Goal: Contribute content: Add original content to the website for others to see

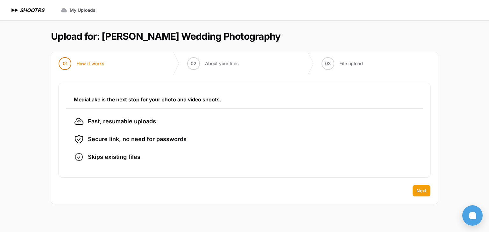
click at [427, 191] on button "Next" at bounding box center [422, 190] width 18 height 11
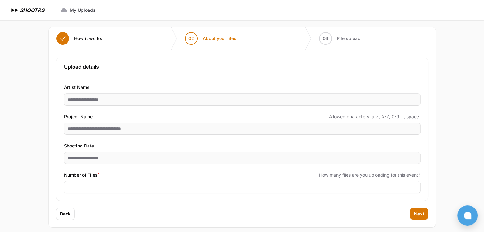
scroll to position [31, 0]
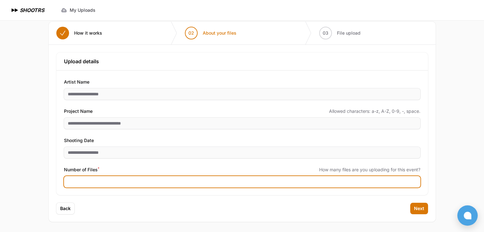
click at [150, 181] on input "Number of Files *" at bounding box center [242, 181] width 357 height 11
type input "****"
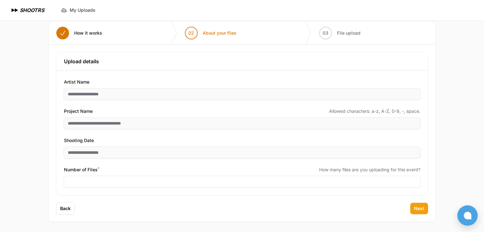
click at [425, 208] on button "Next" at bounding box center [419, 208] width 18 height 11
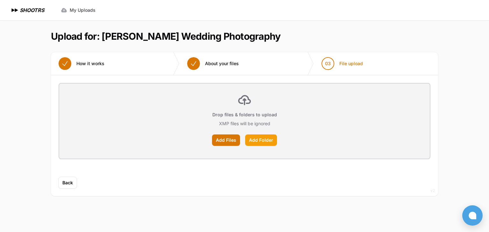
click at [256, 138] on label "Add Folder" at bounding box center [261, 140] width 32 height 11
click at [0, 0] on input "Add Folder" at bounding box center [0, 0] width 0 height 0
